Goal: Task Accomplishment & Management: Manage account settings

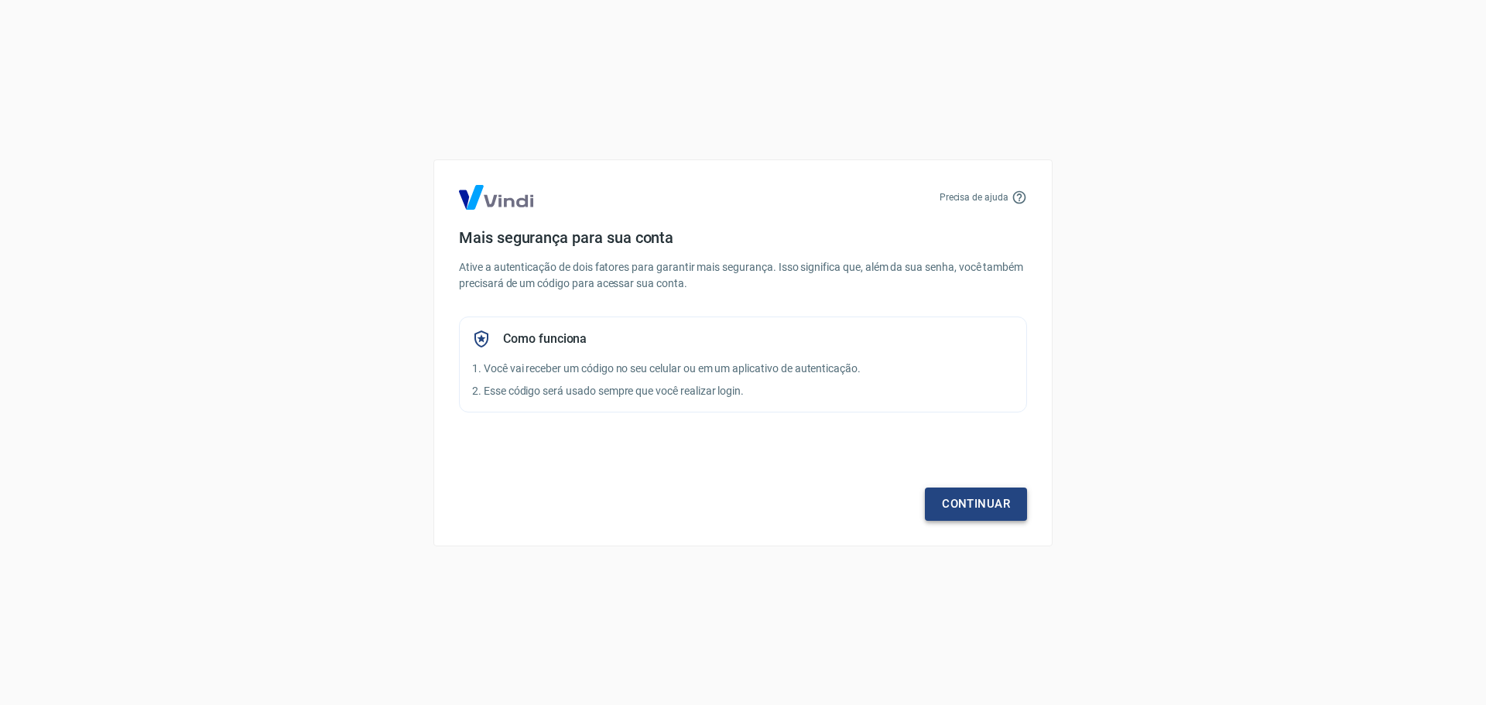
click at [964, 507] on link "Continuar" at bounding box center [976, 504] width 102 height 33
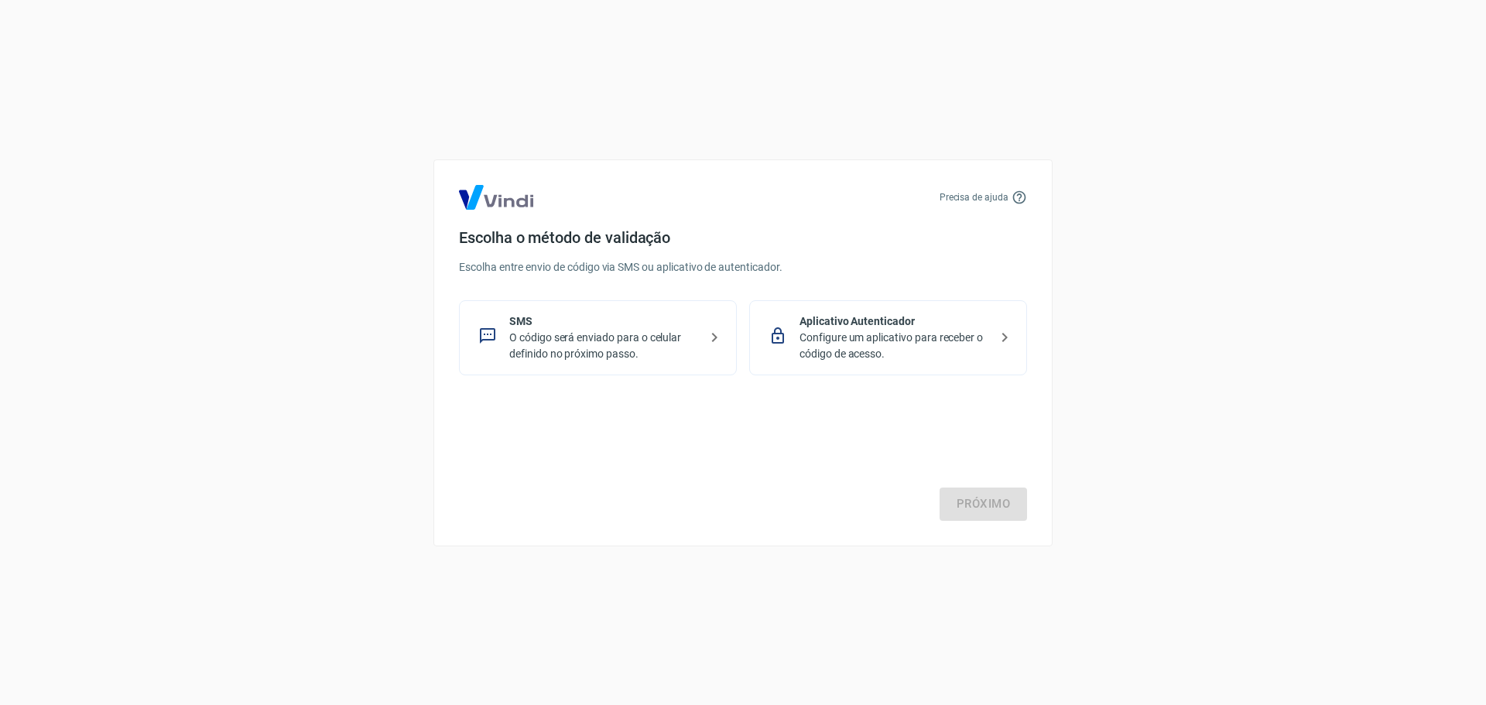
click at [584, 338] on p "O código será enviado para o celular definido no próximo passo." at bounding box center [604, 346] width 190 height 33
click at [955, 509] on link "Próximo" at bounding box center [983, 504] width 87 height 33
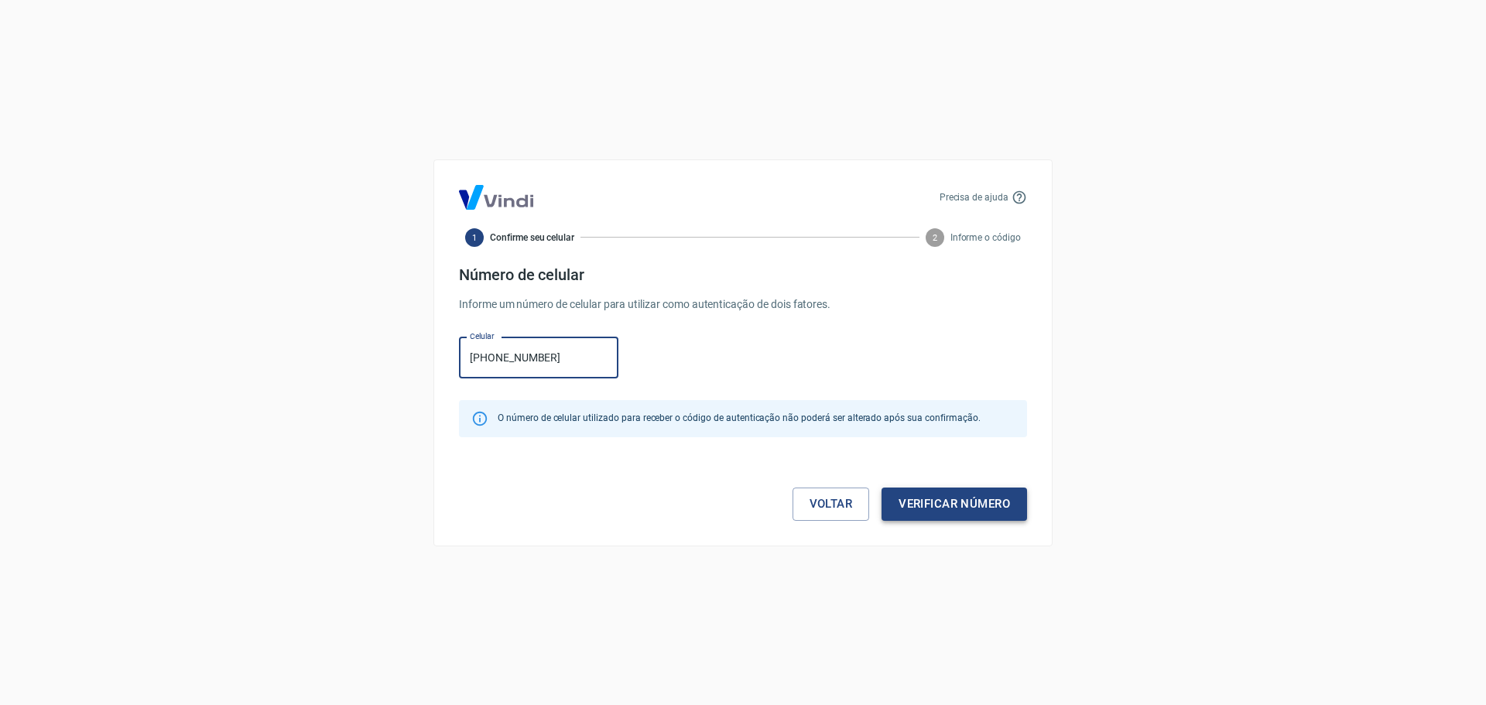
type input "(11) 99859-4850"
click at [980, 503] on button "Verificar número" at bounding box center [955, 504] width 146 height 33
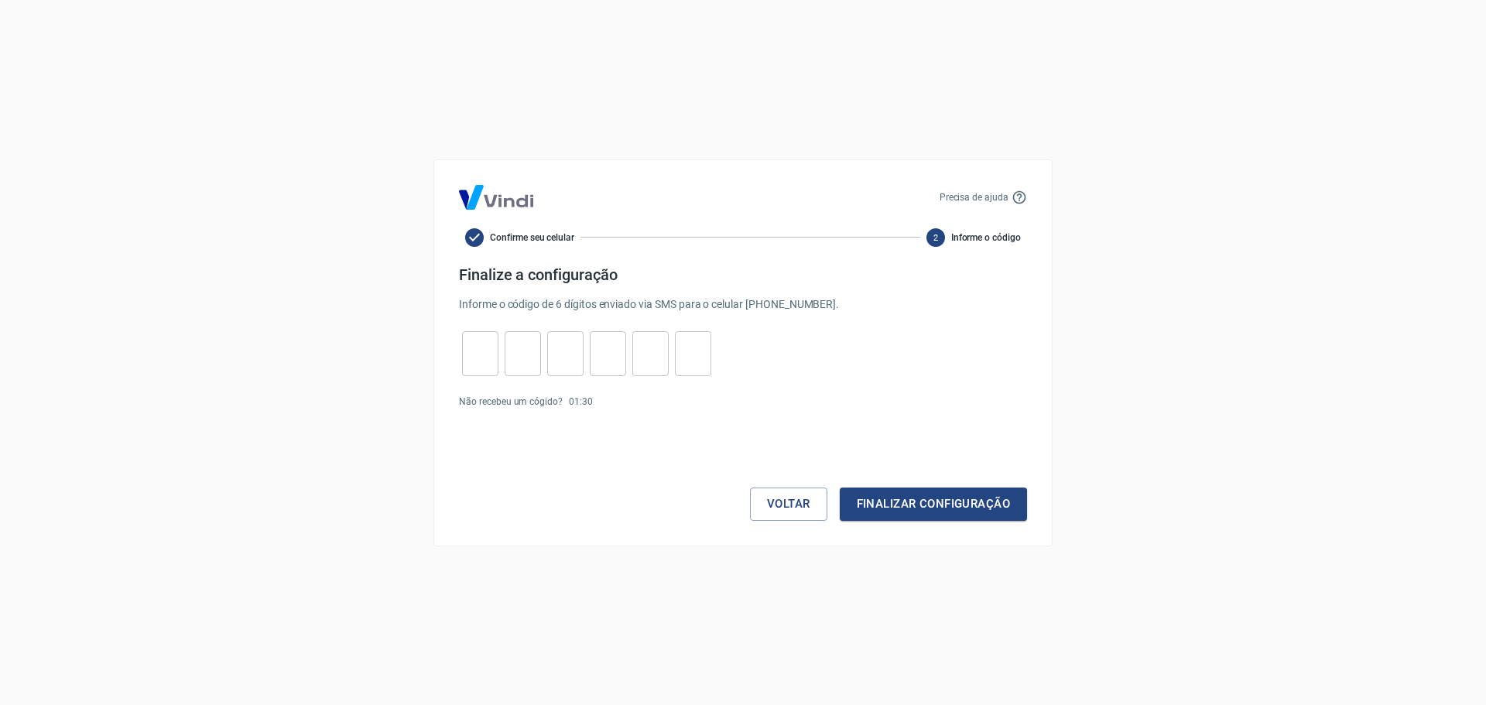
click at [472, 353] on input "tel" at bounding box center [480, 353] width 36 height 33
type input "7"
type input "6"
type input "7"
type input "8"
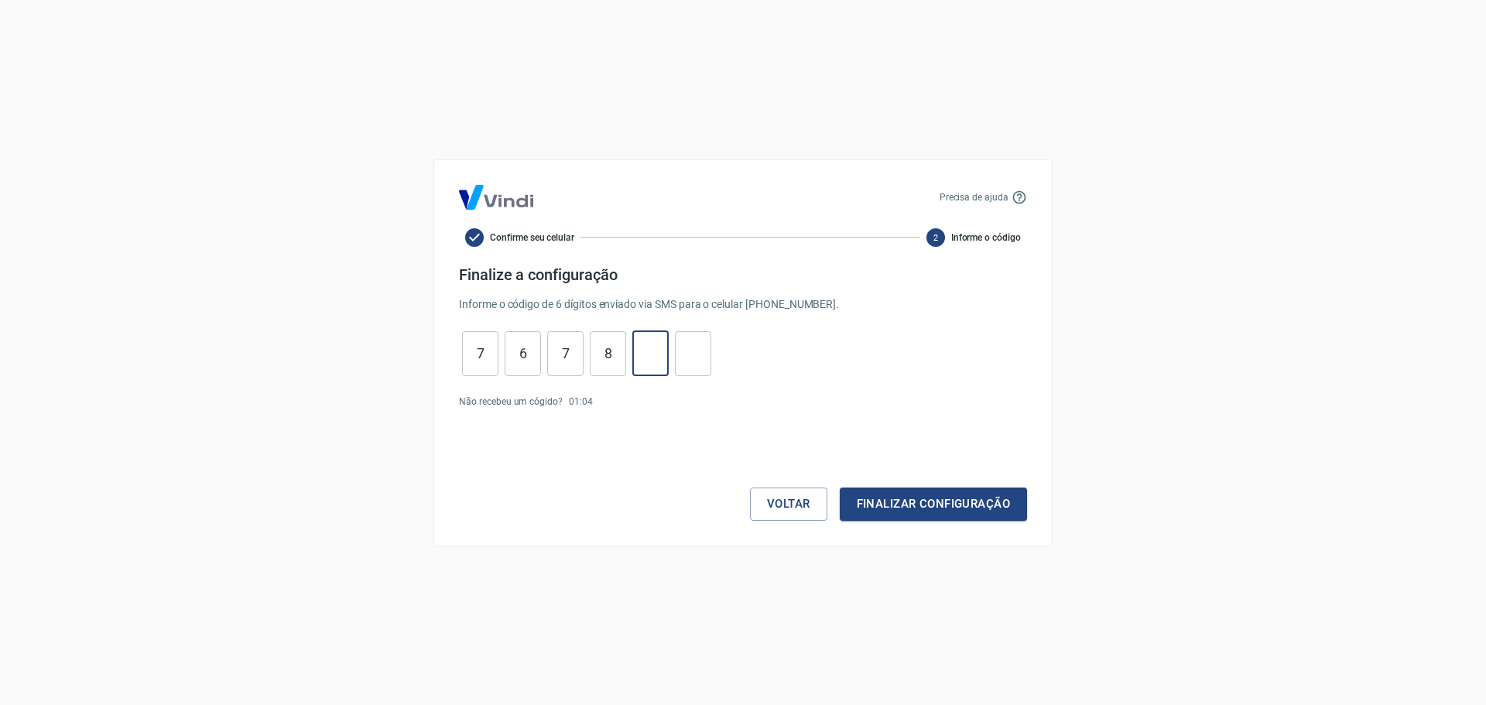
type input "5"
type input "2"
click at [978, 507] on button "Finalizar configuração" at bounding box center [933, 504] width 187 height 33
click at [485, 353] on input "7" at bounding box center [480, 353] width 36 height 33
type input "7"
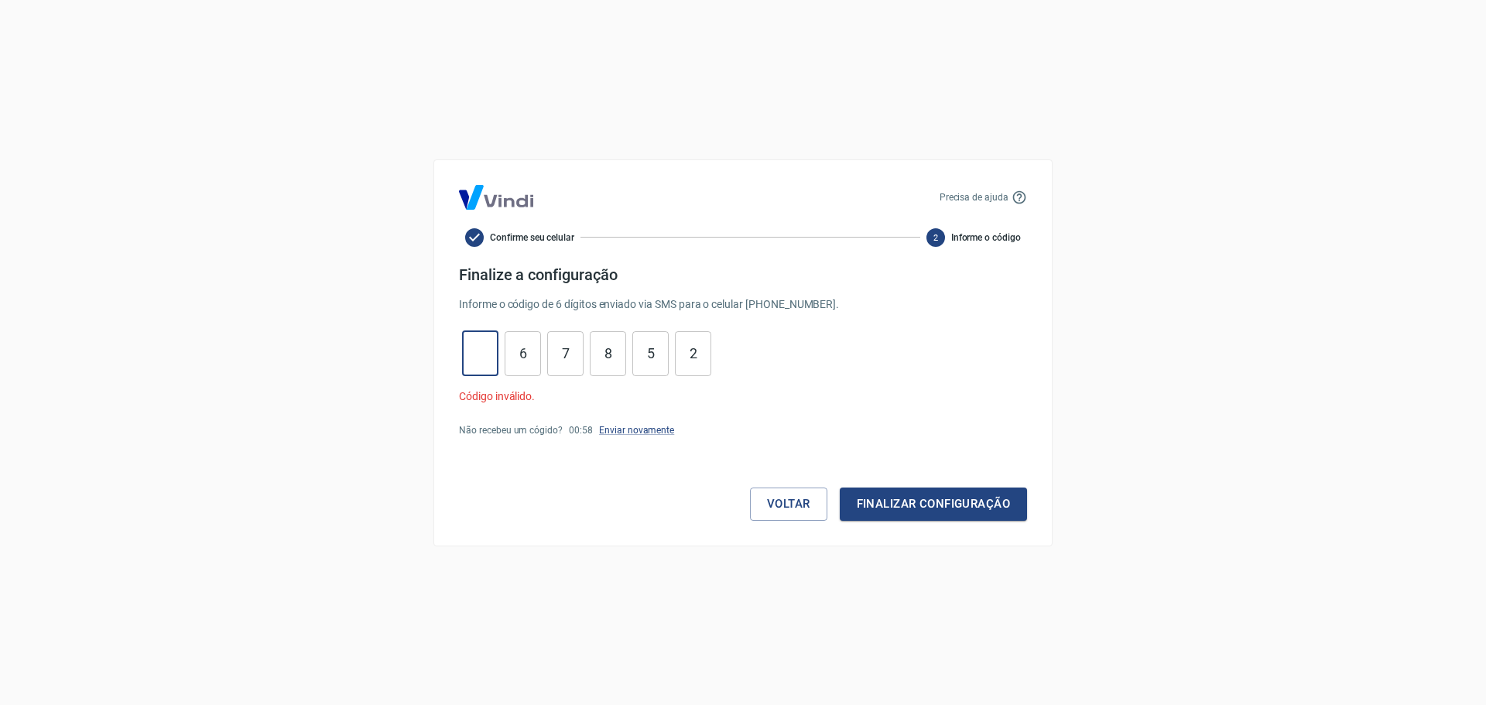
type input "9"
type input "1"
type input "0"
type input "9"
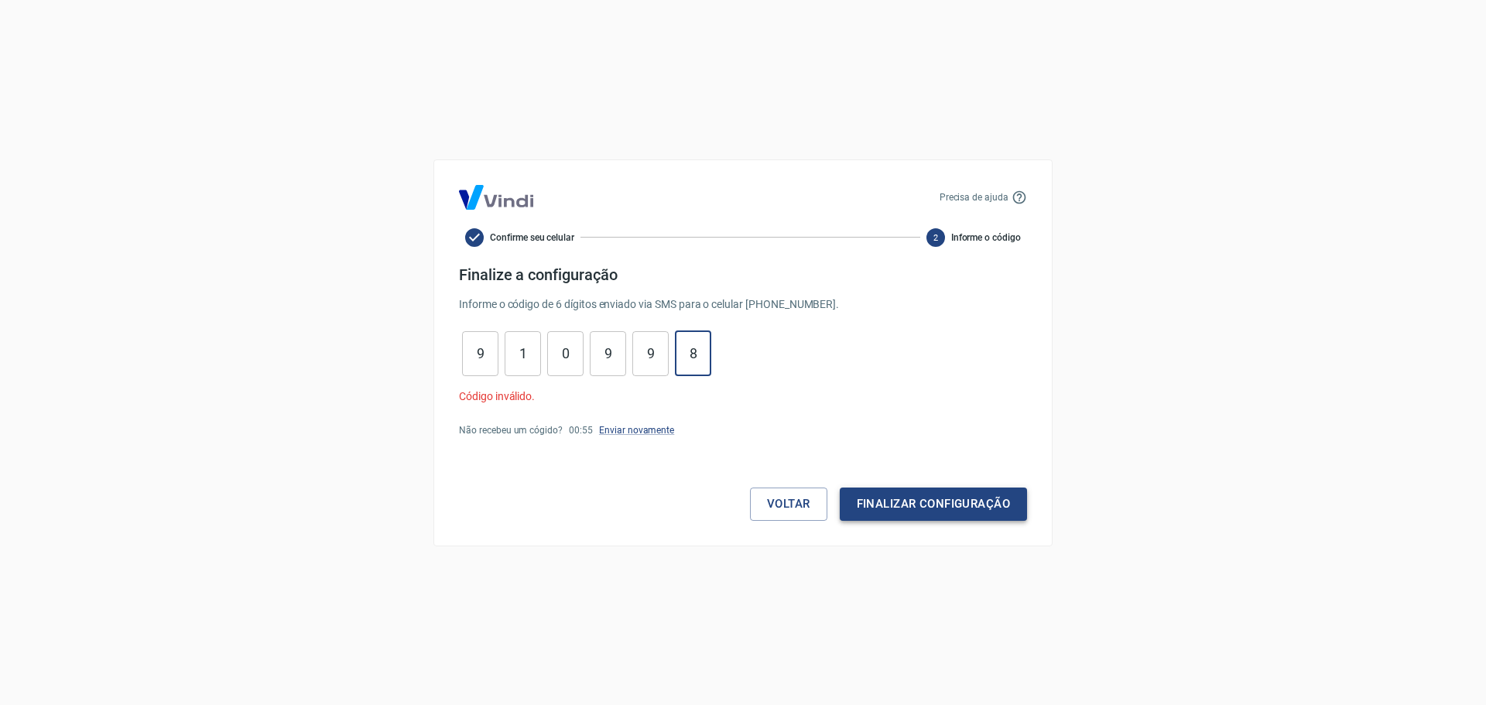
type input "8"
click at [949, 498] on button "Finalizar configuração" at bounding box center [933, 504] width 187 height 33
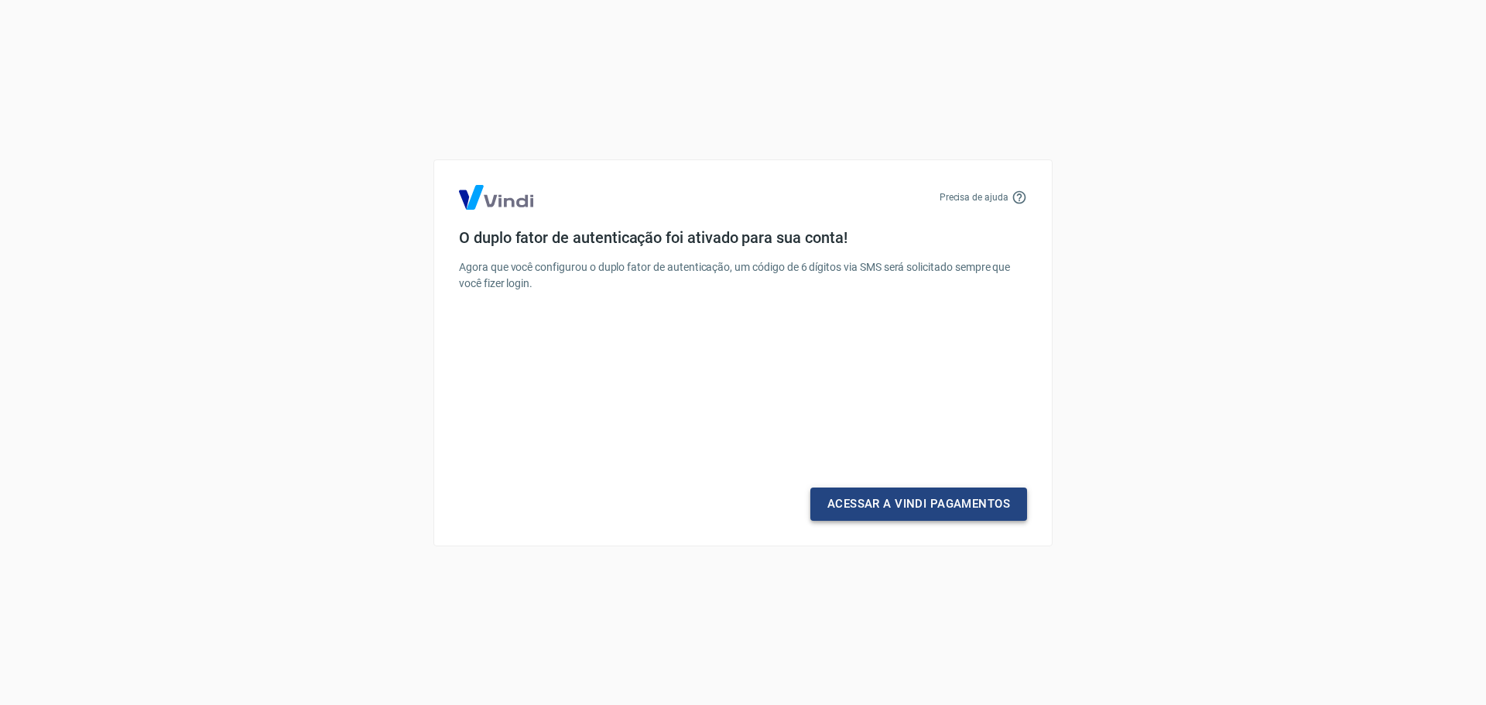
click at [951, 506] on link "Acessar a Vindi Pagamentos" at bounding box center [919, 504] width 217 height 33
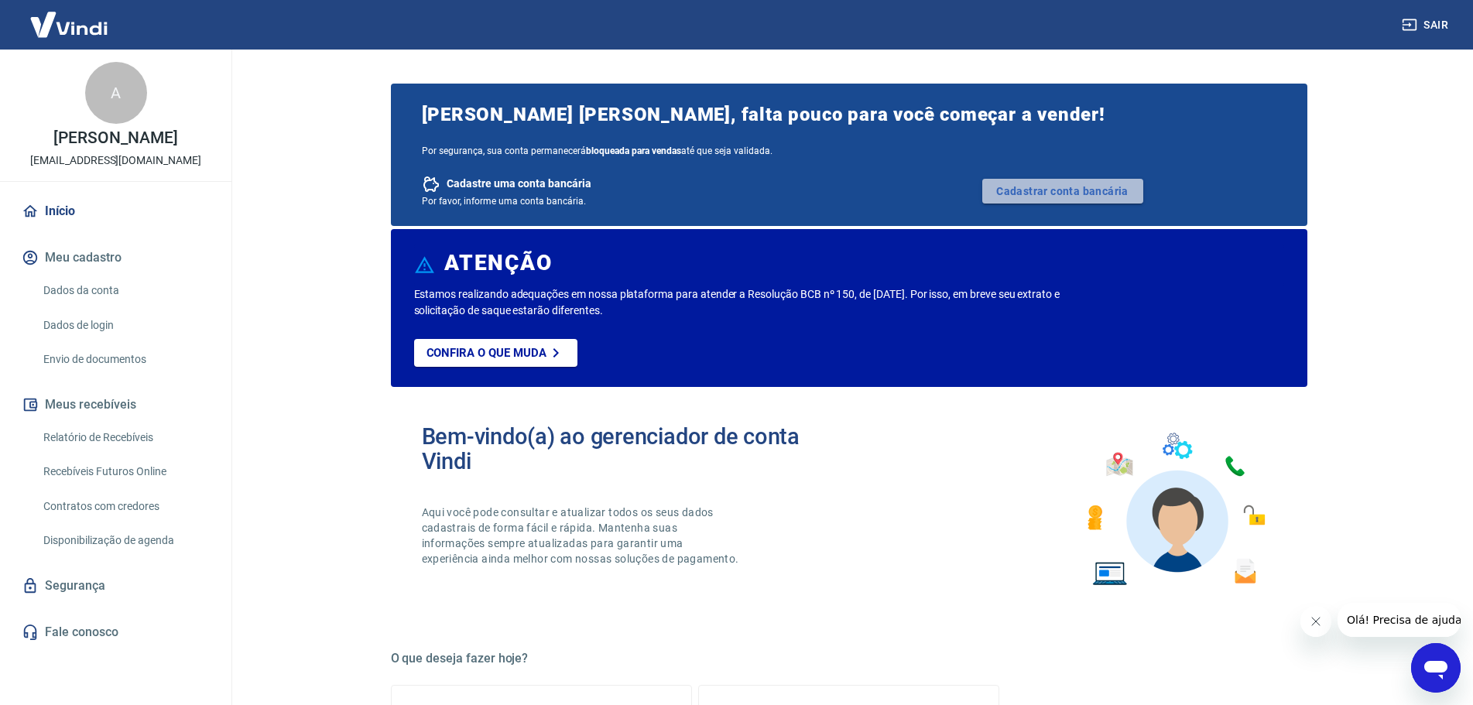
click at [1087, 190] on link "Cadastrar conta bancária" at bounding box center [1062, 191] width 161 height 25
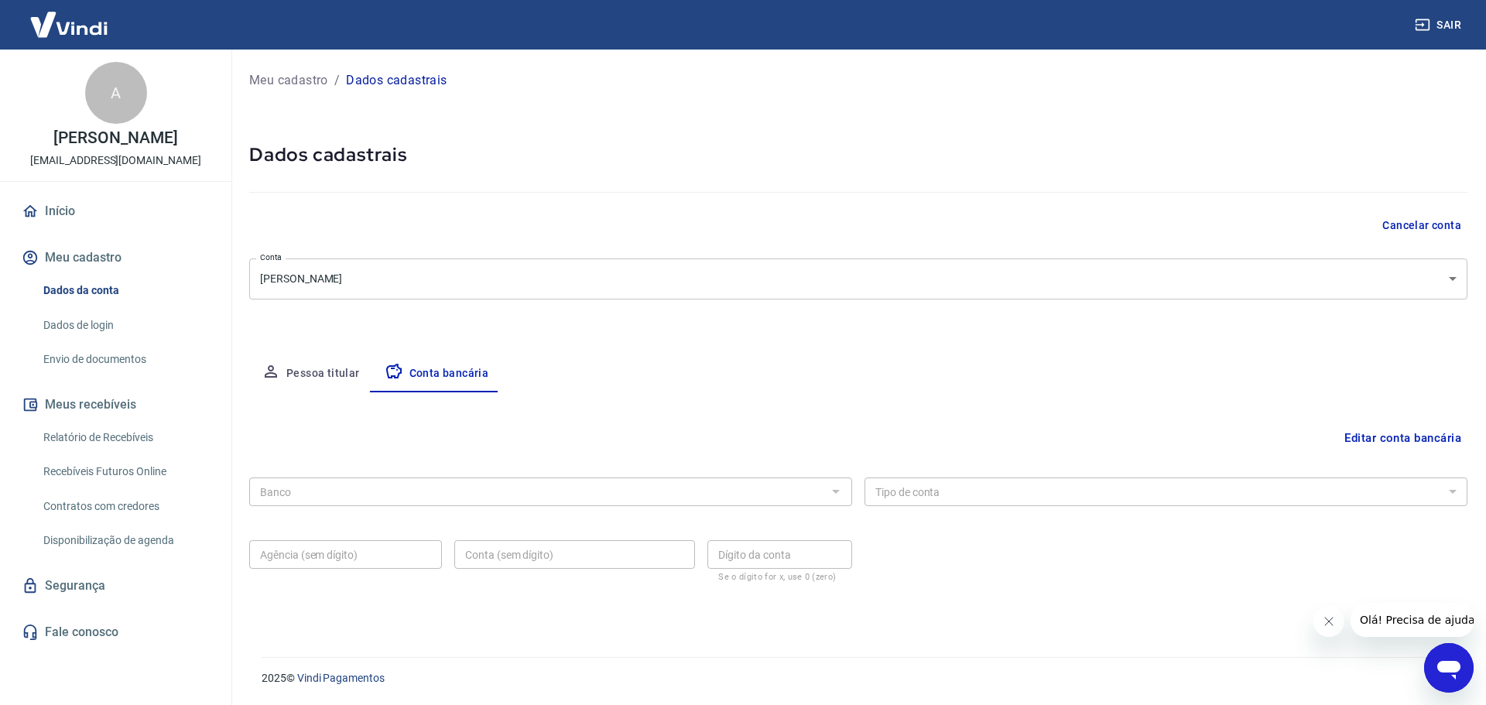
click at [1424, 440] on button "Editar conta bancária" at bounding box center [1402, 437] width 129 height 29
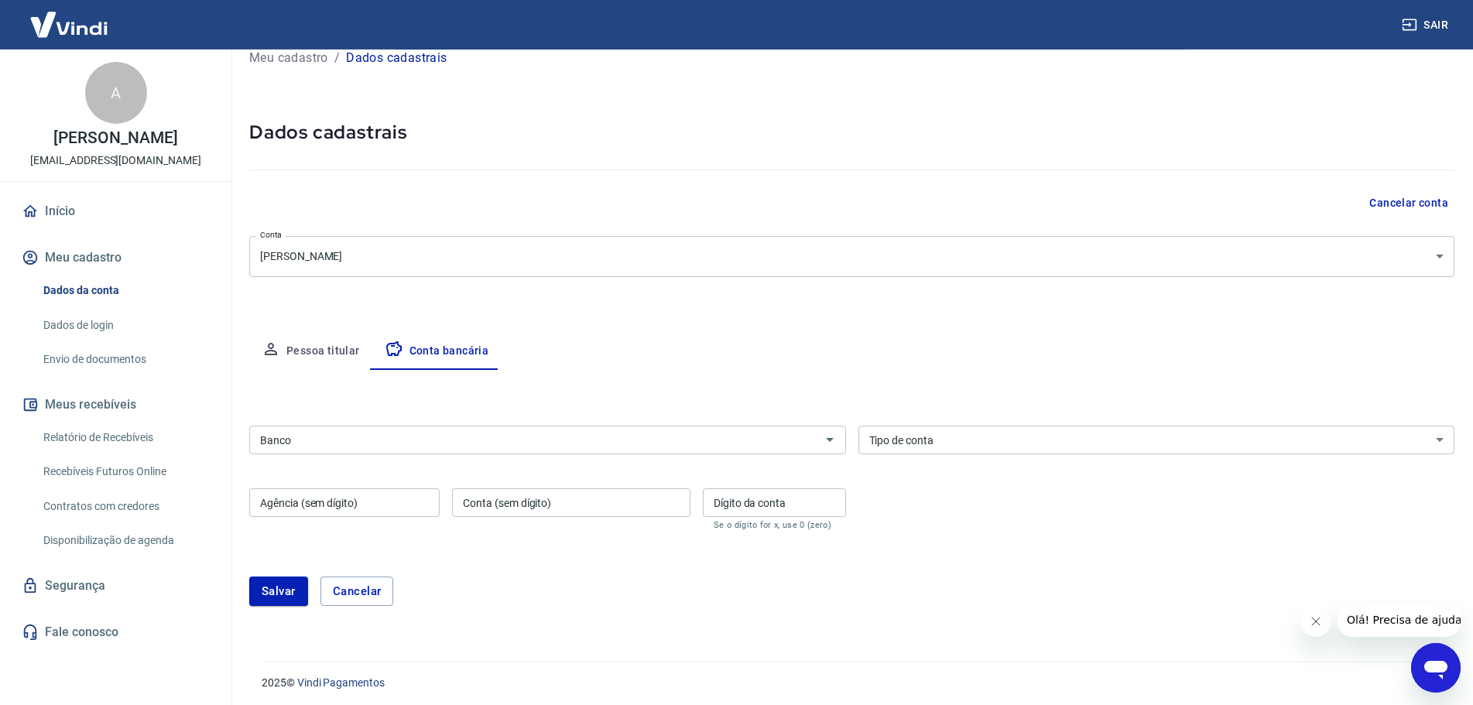
scroll to position [27, 0]
click at [658, 431] on input "Banco" at bounding box center [535, 435] width 562 height 19
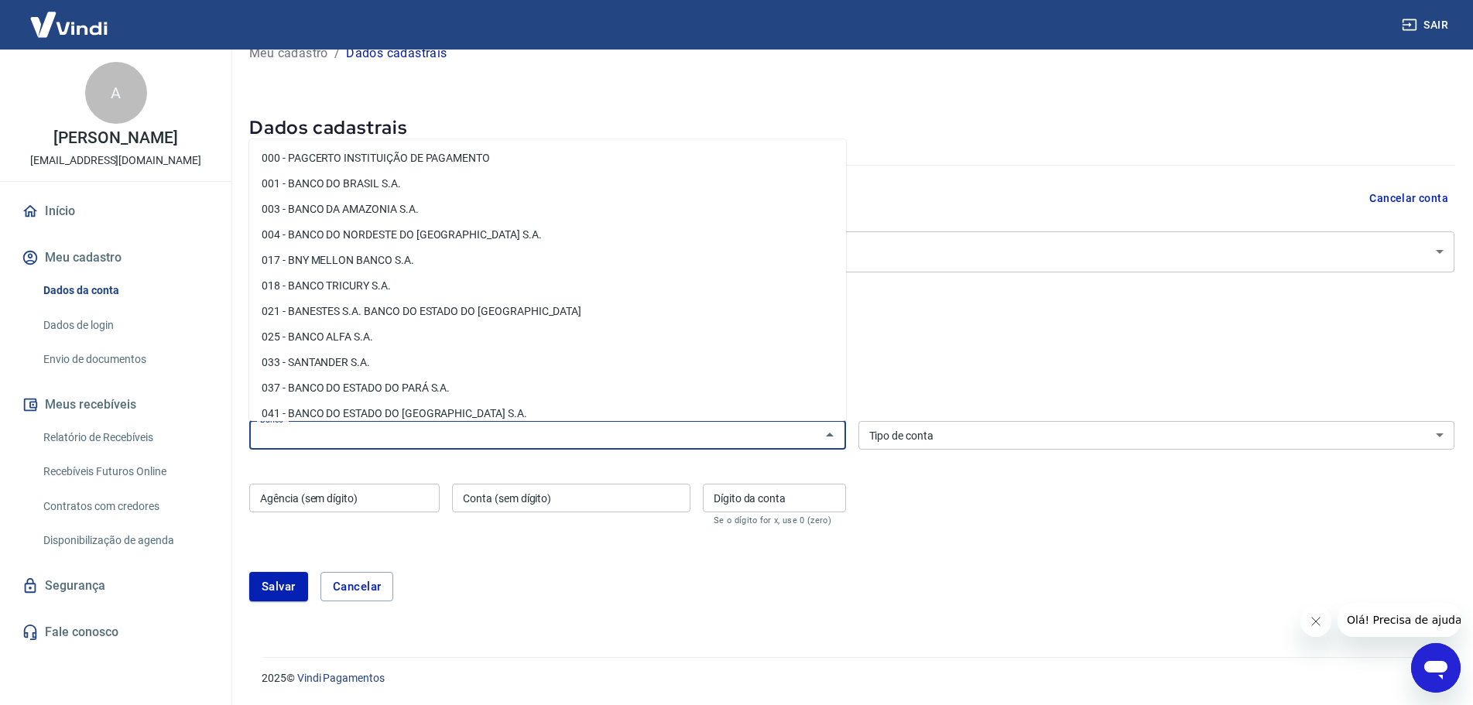
click at [381, 362] on li "033 - SANTANDER S.A." at bounding box center [547, 363] width 597 height 26
type input "033 - SANTANDER S.A."
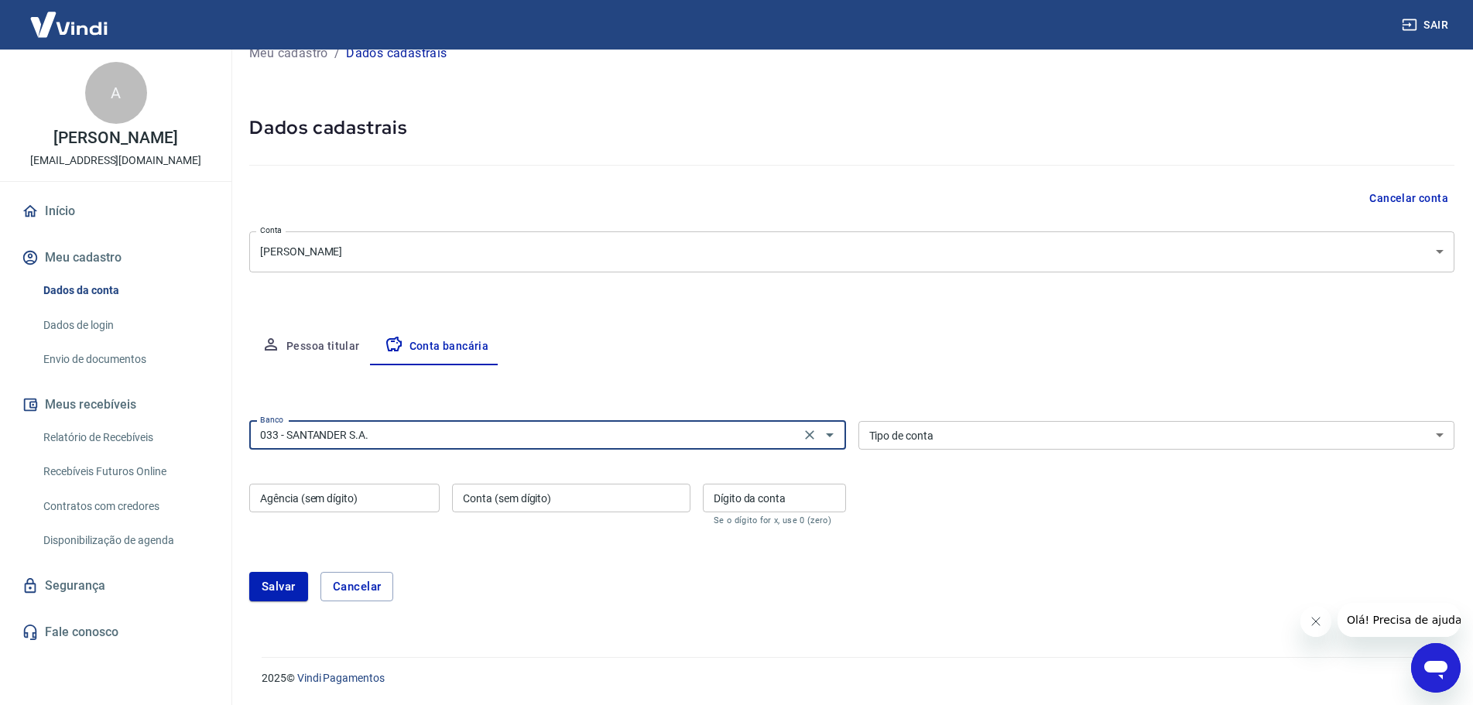
click at [334, 492] on input "Agência (sem dígito)" at bounding box center [344, 498] width 190 height 29
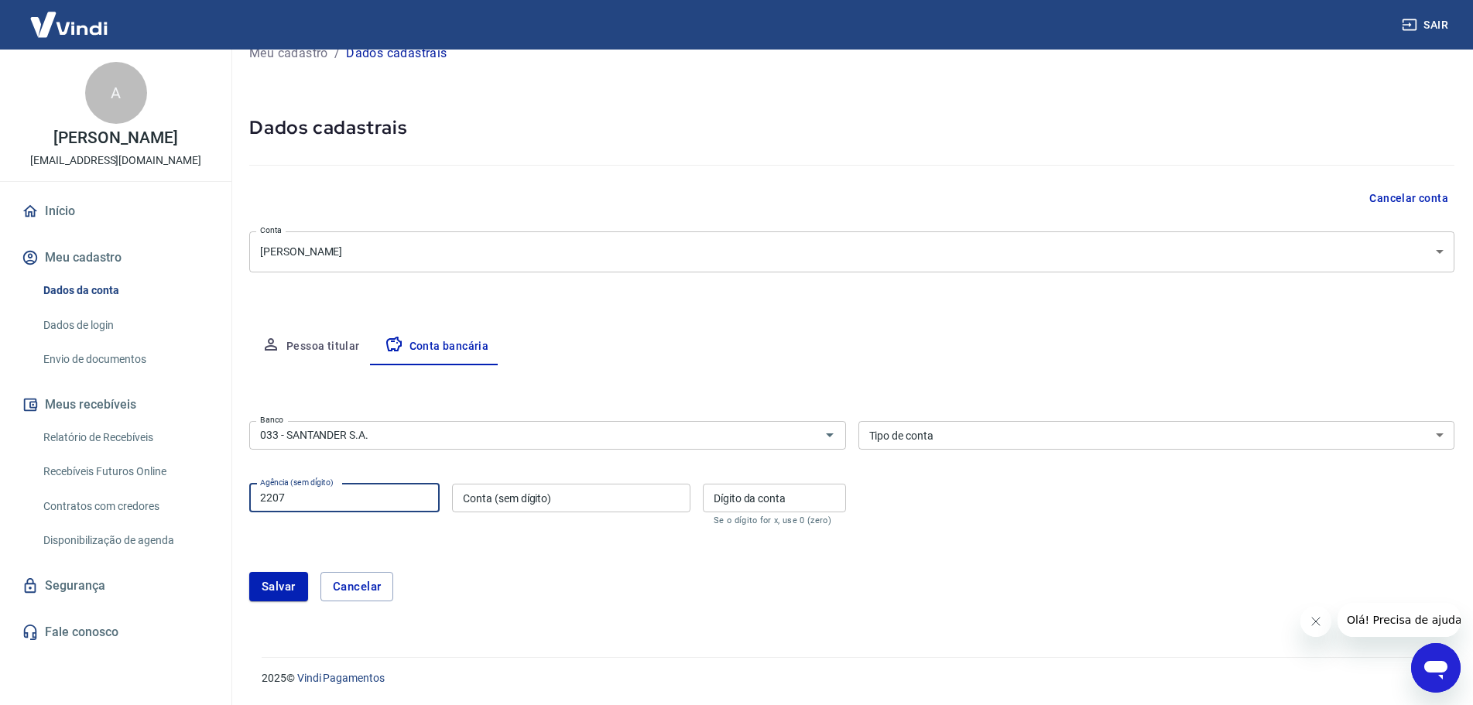
type input "2207"
click at [607, 508] on input "Conta (sem dígito)" at bounding box center [571, 498] width 238 height 29
type input "01010954"
click at [769, 494] on input "Dígito da conta" at bounding box center [774, 498] width 143 height 29
type input "3"
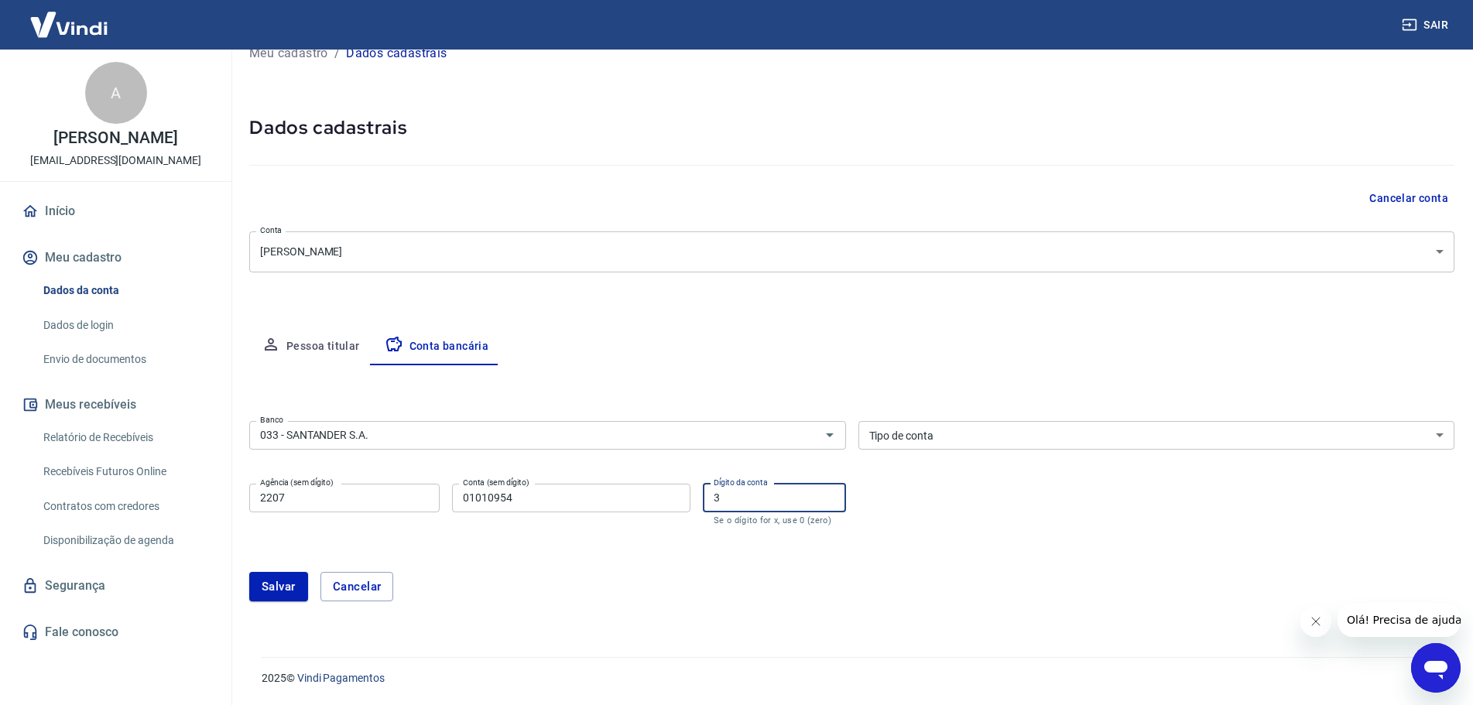
click at [598, 563] on div "[PERSON_NAME]" at bounding box center [851, 587] width 1205 height 67
click at [279, 584] on button "Salvar" at bounding box center [278, 586] width 59 height 29
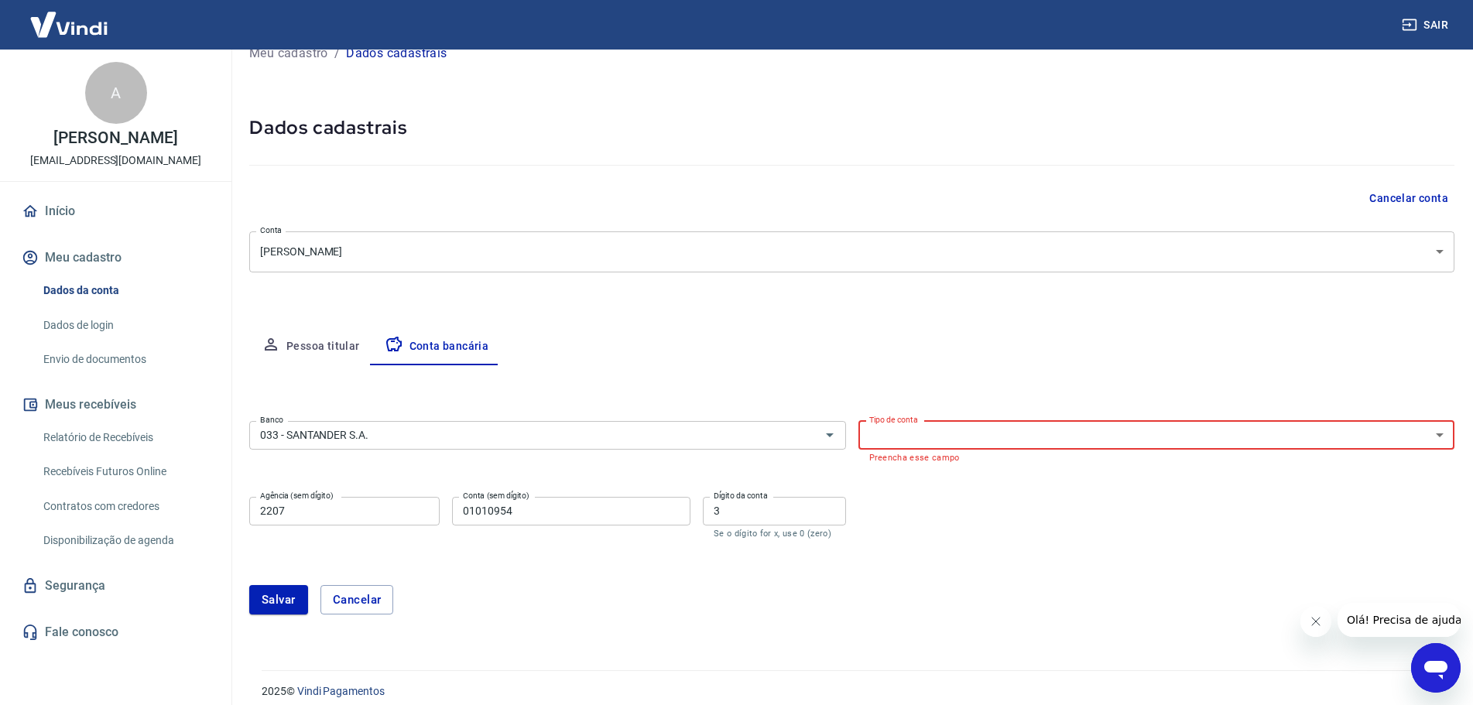
select select "1"
click option "Conta Corrente" at bounding box center [0, 0] width 0 height 0
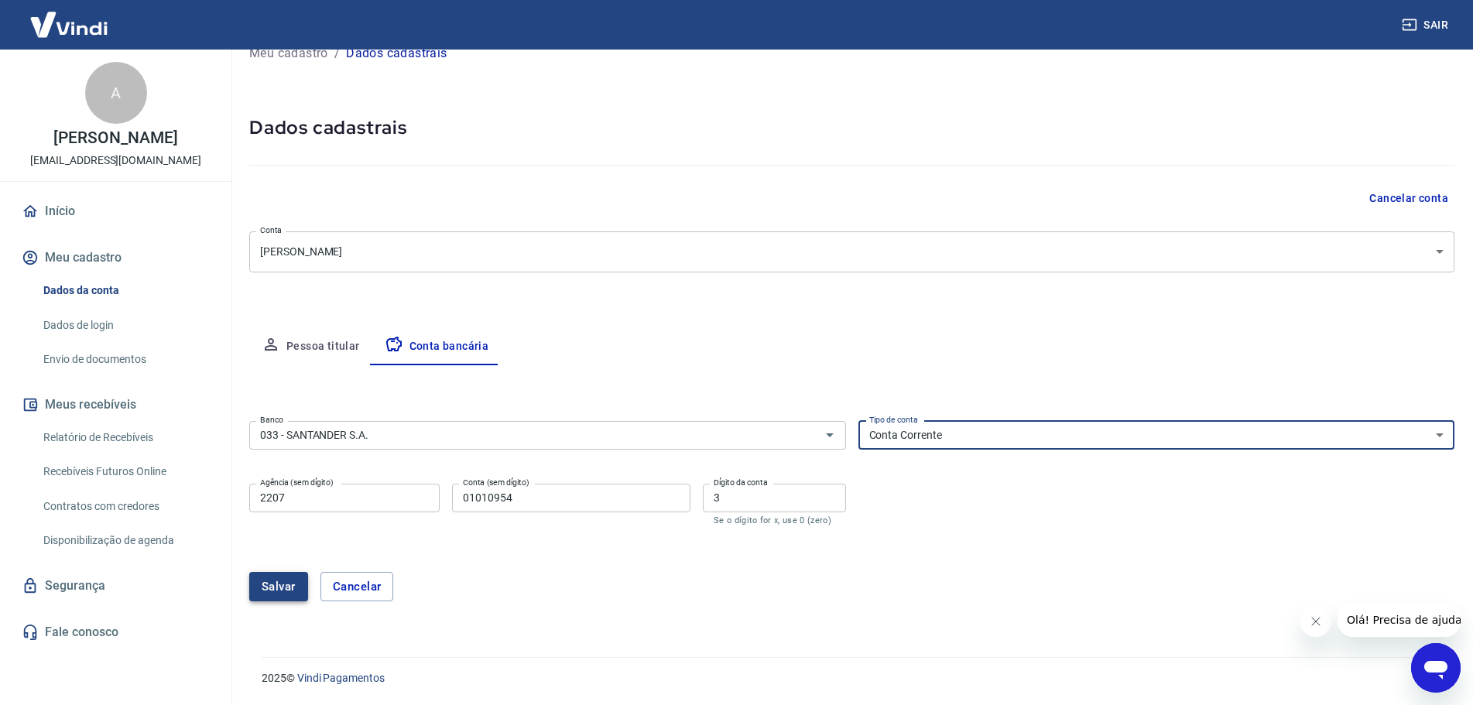
click at [267, 577] on button "Salvar" at bounding box center [278, 586] width 59 height 29
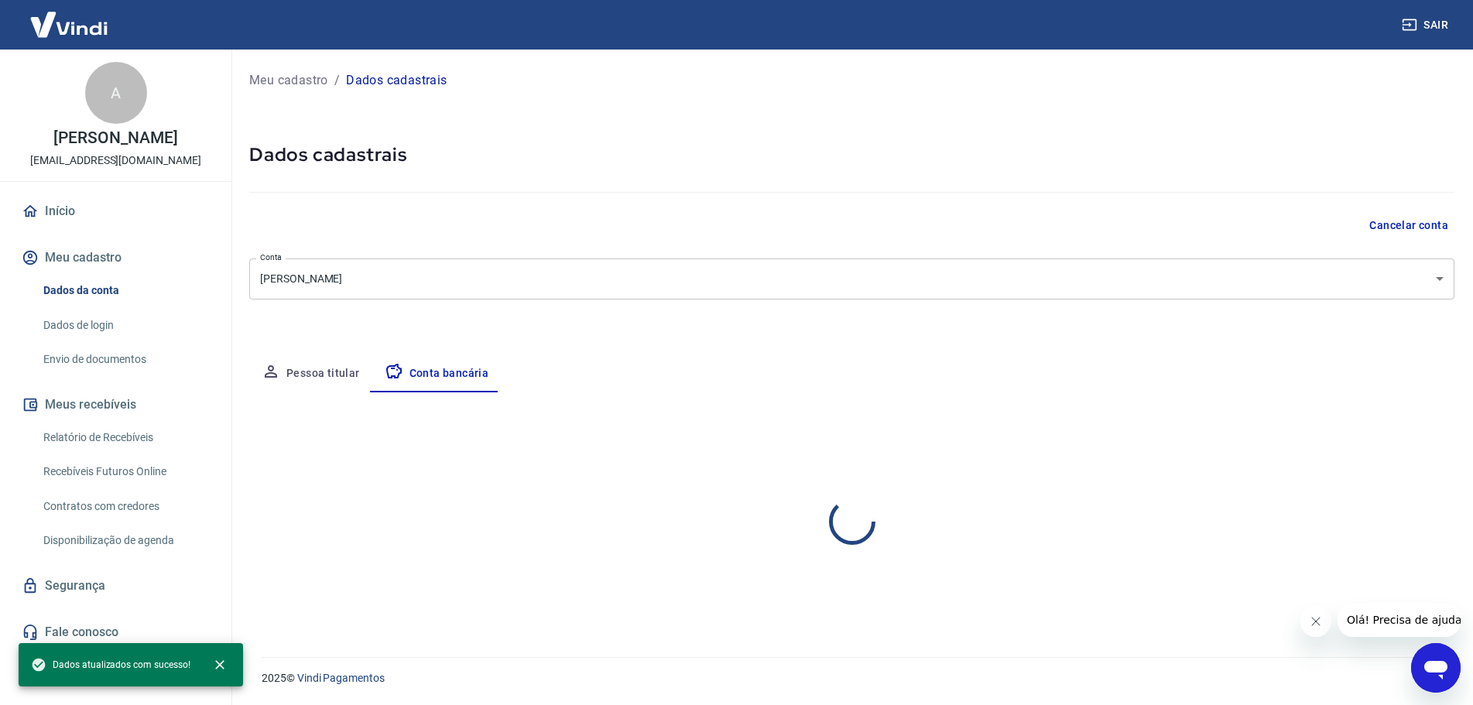
scroll to position [0, 0]
select select "1"
click at [67, 252] on button "Meu cadastro" at bounding box center [116, 258] width 194 height 34
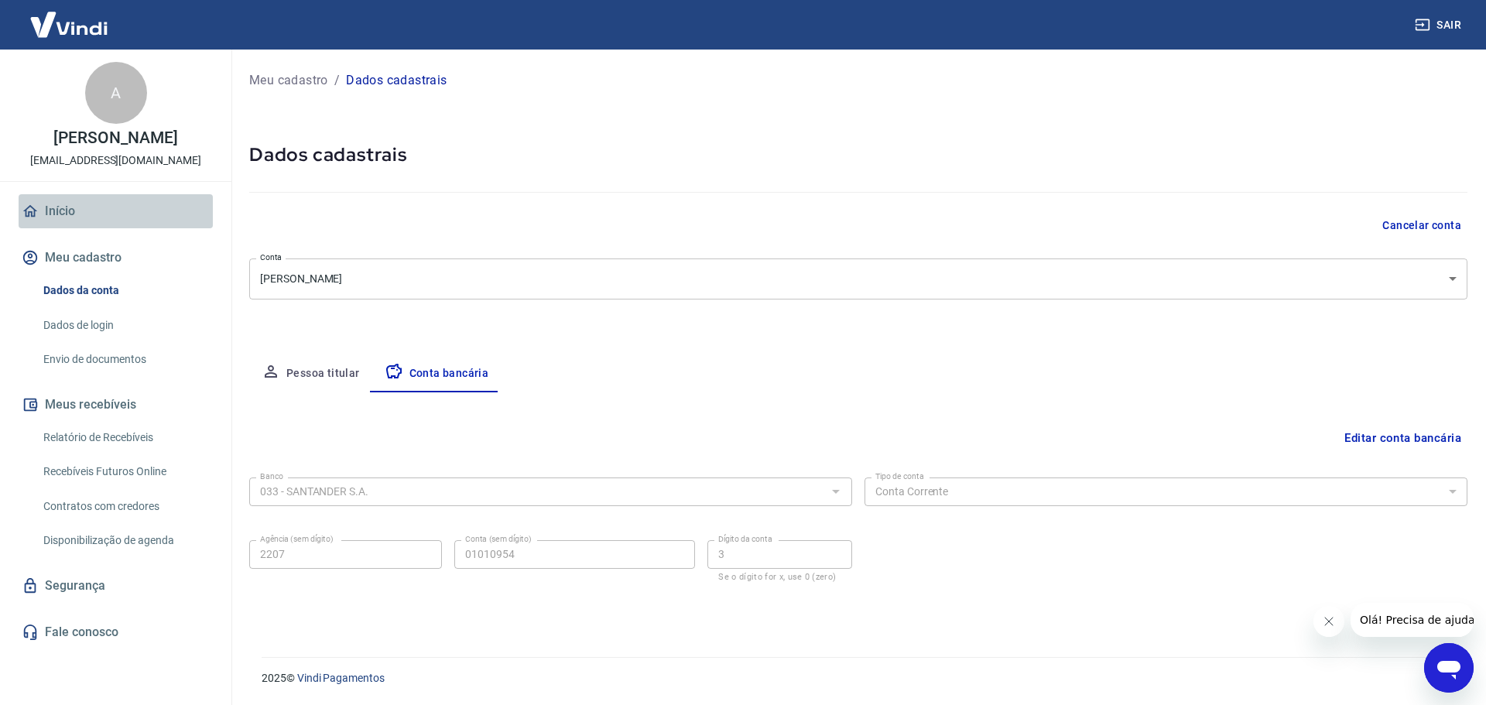
click at [60, 208] on link "Início" at bounding box center [116, 211] width 194 height 34
